Goal: Navigation & Orientation: Find specific page/section

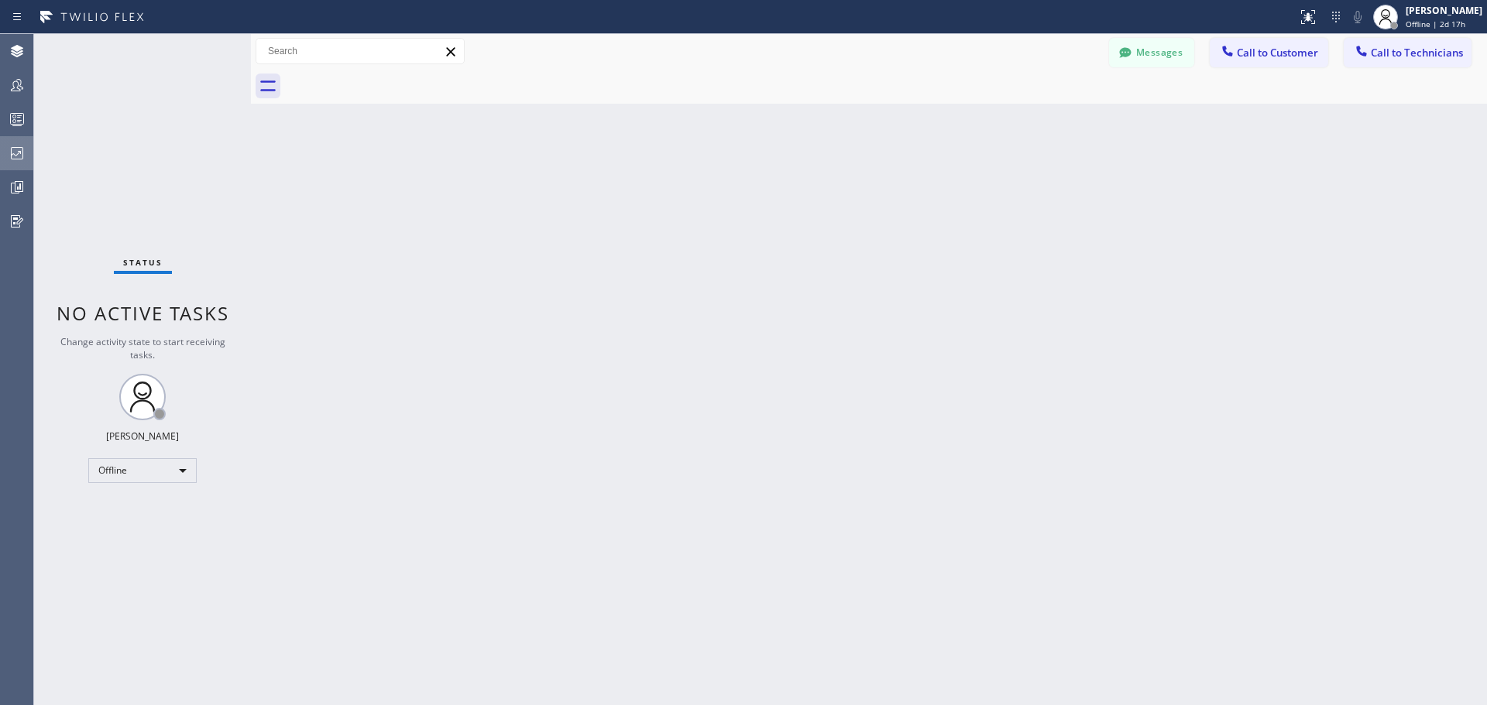
click at [16, 153] on icon at bounding box center [17, 153] width 19 height 19
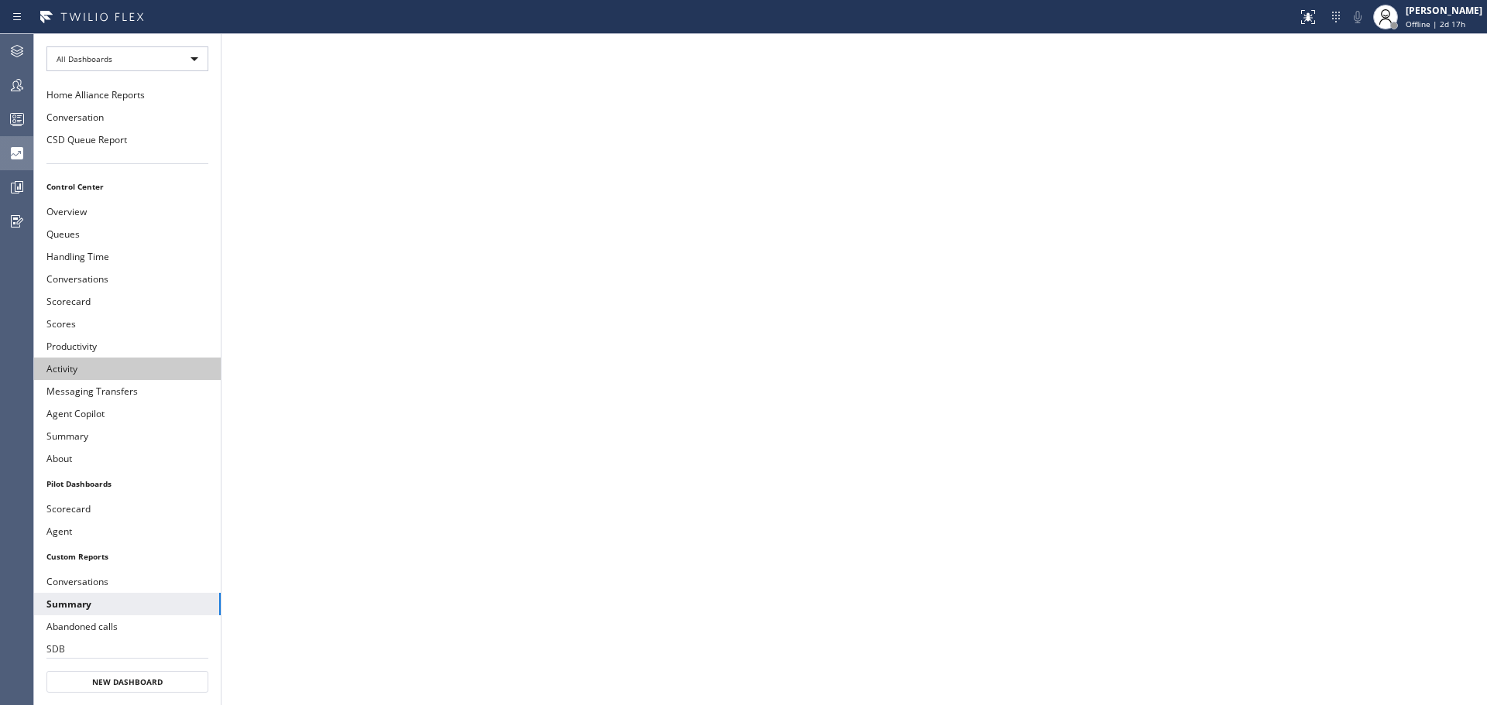
click at [61, 375] on button "Activity" at bounding box center [127, 369] width 187 height 22
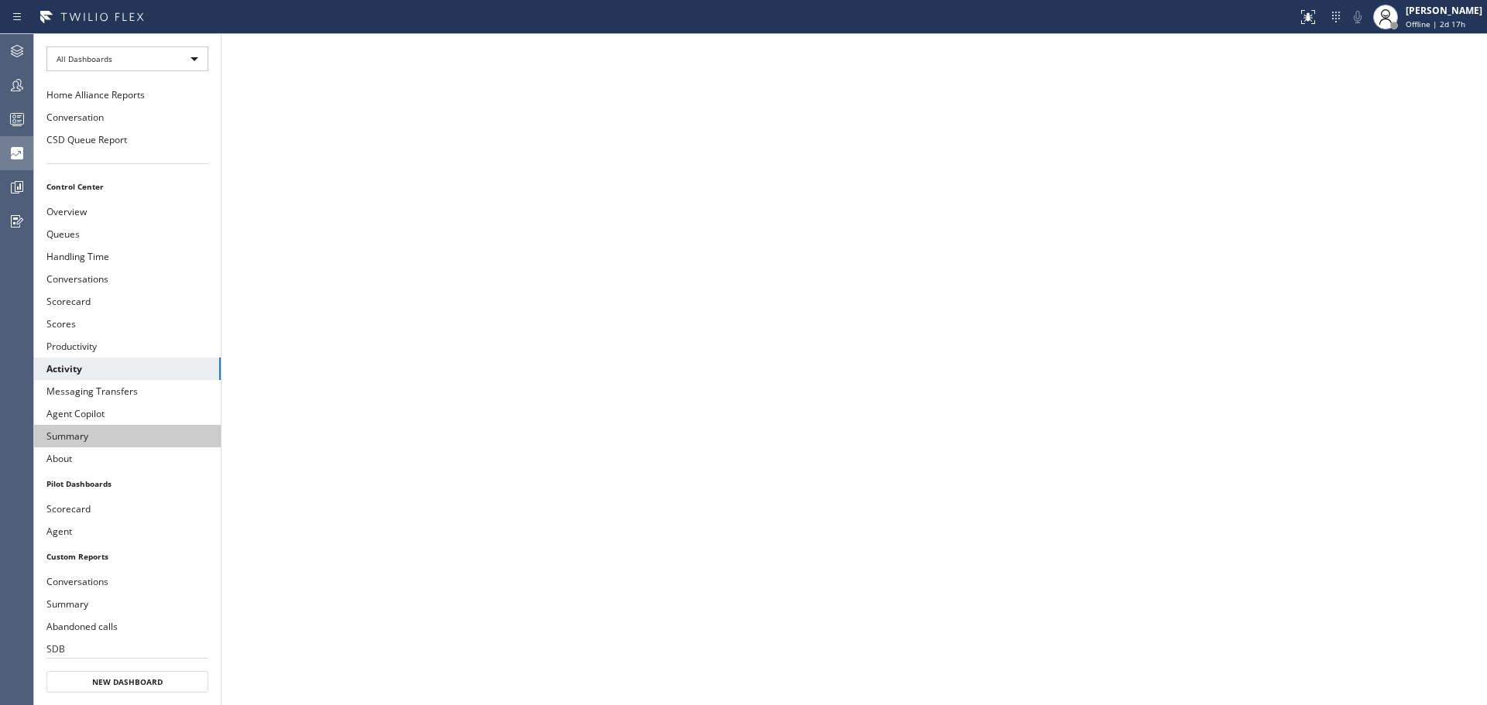
click at [148, 429] on button "Summary" at bounding box center [127, 436] width 187 height 22
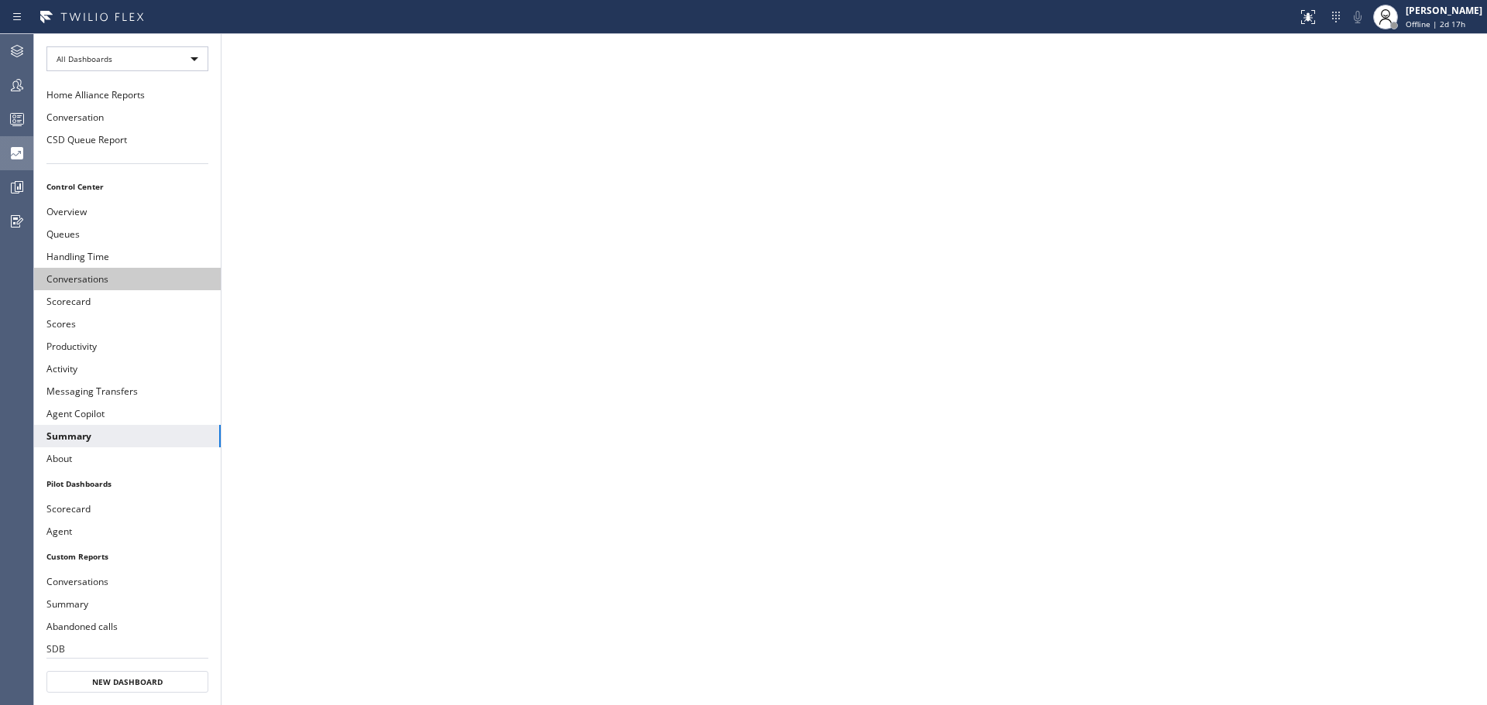
click at [135, 285] on button "Conversations" at bounding box center [127, 279] width 187 height 22
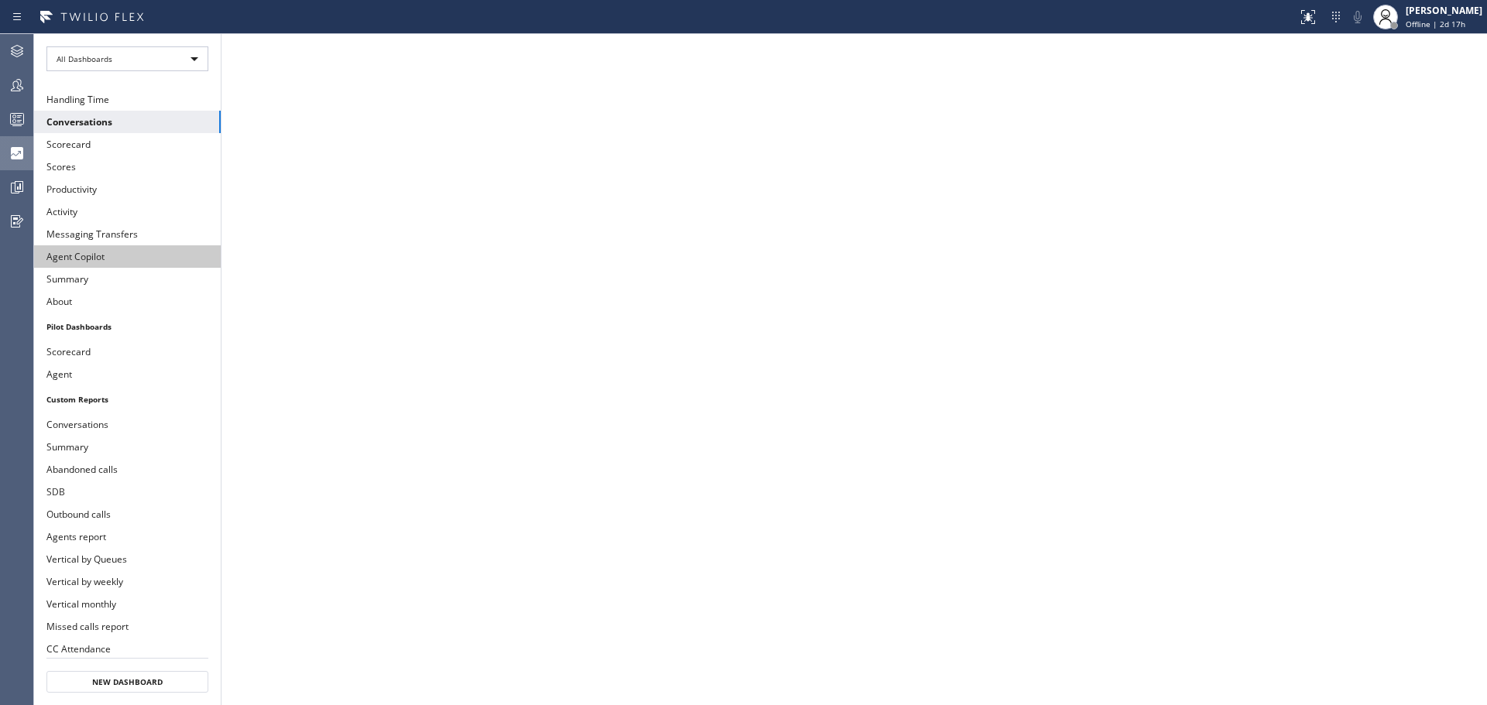
scroll to position [159, 0]
click at [108, 424] on button "Conversations" at bounding box center [127, 422] width 187 height 22
